Goal: Navigation & Orientation: Find specific page/section

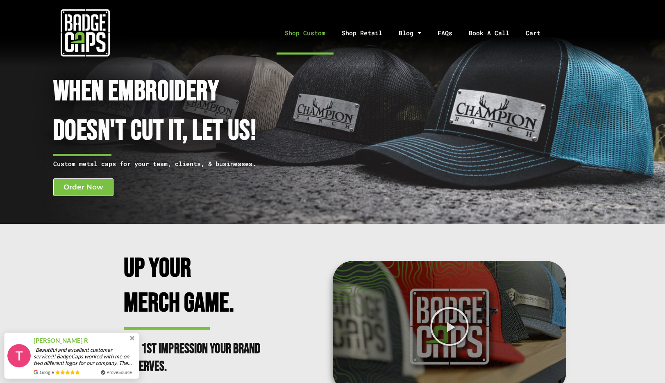
click at [317, 34] on link "Shop Custom" at bounding box center [305, 32] width 57 height 43
